Goal: Information Seeking & Learning: Find specific fact

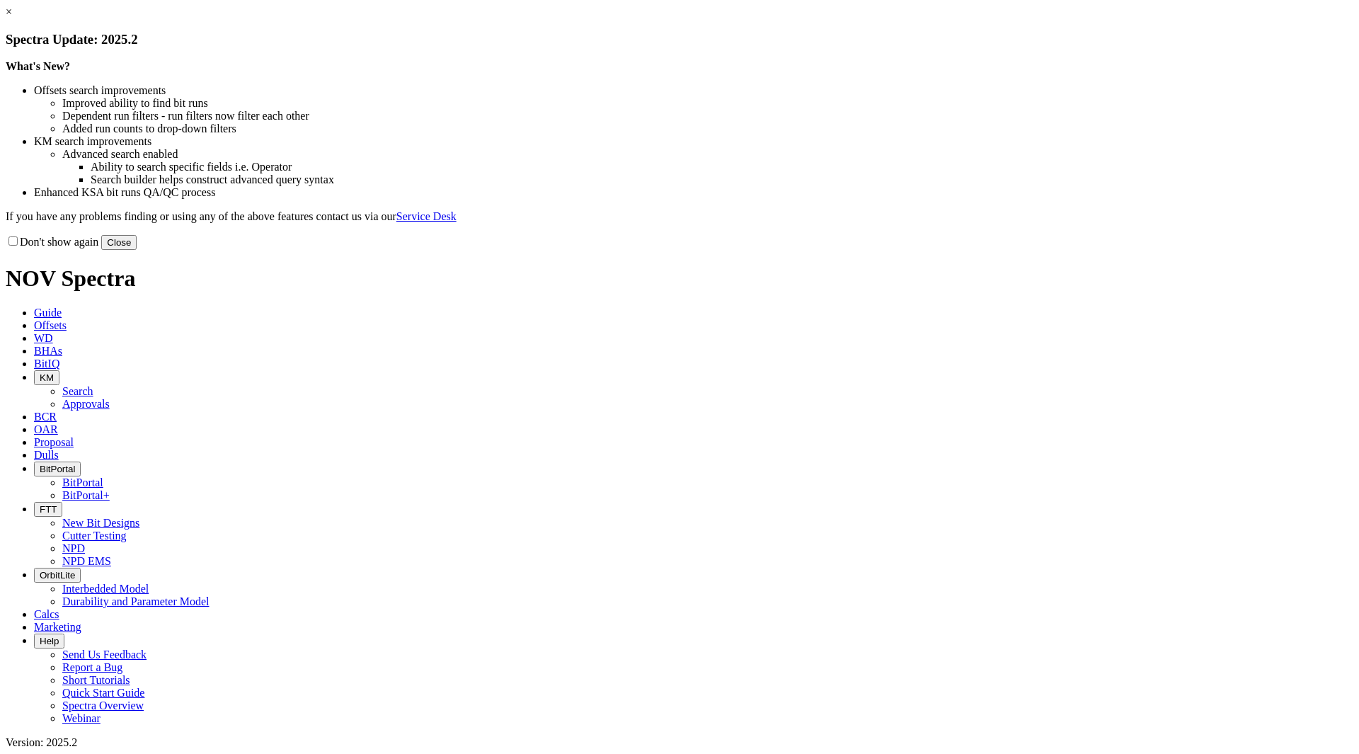
click at [137, 250] on button "Close" at bounding box center [118, 242] width 35 height 15
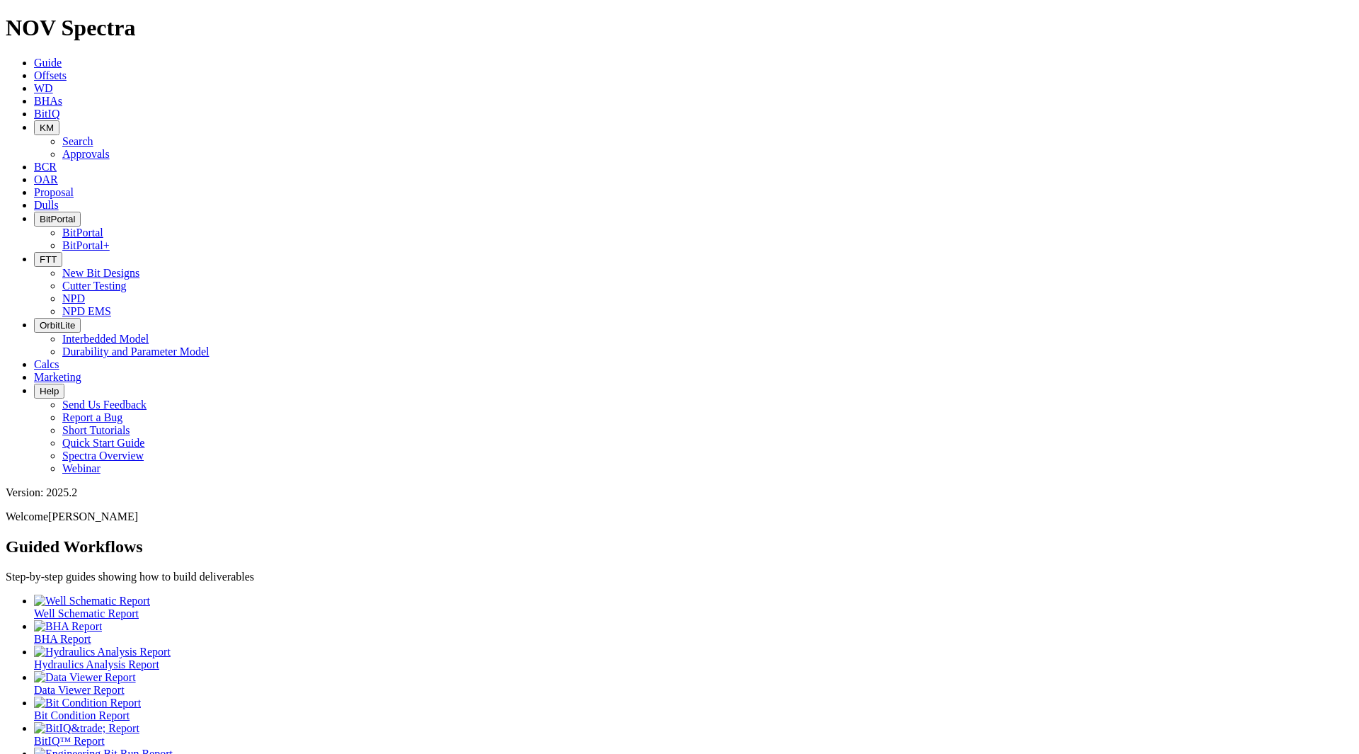
click at [54, 122] on span "KM" at bounding box center [47, 127] width 14 height 11
click at [93, 135] on link "Search" at bounding box center [77, 141] width 31 height 12
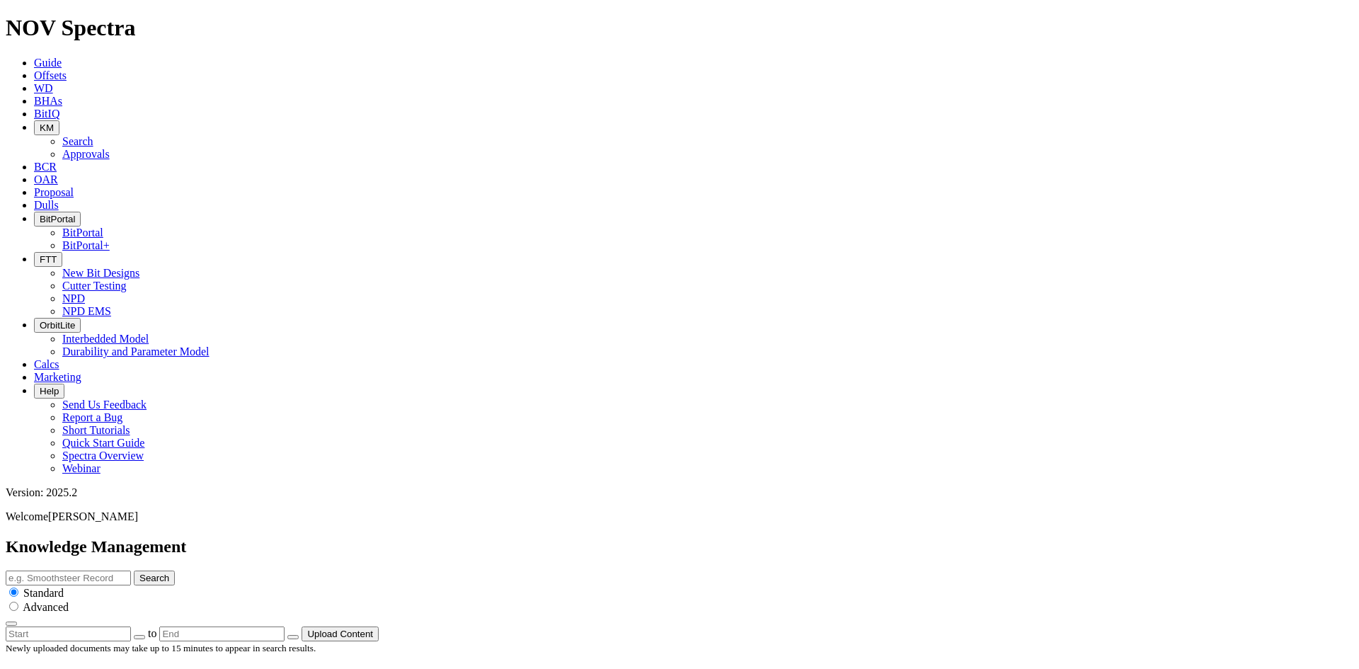
click at [131, 570] on input "text" at bounding box center [68, 577] width 125 height 15
type input "EagleEye"
click at [134, 570] on button "Search" at bounding box center [154, 577] width 41 height 15
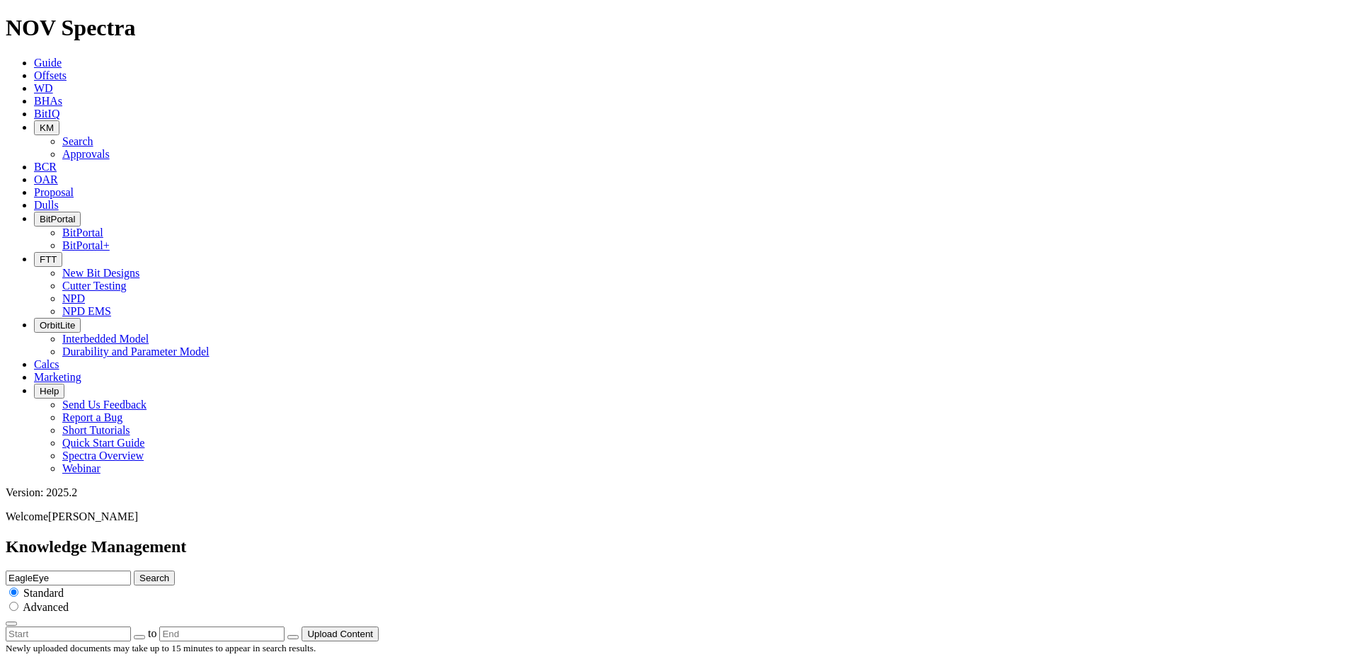
click at [175, 570] on button "Search" at bounding box center [154, 577] width 41 height 15
